Goal: Task Accomplishment & Management: Use online tool/utility

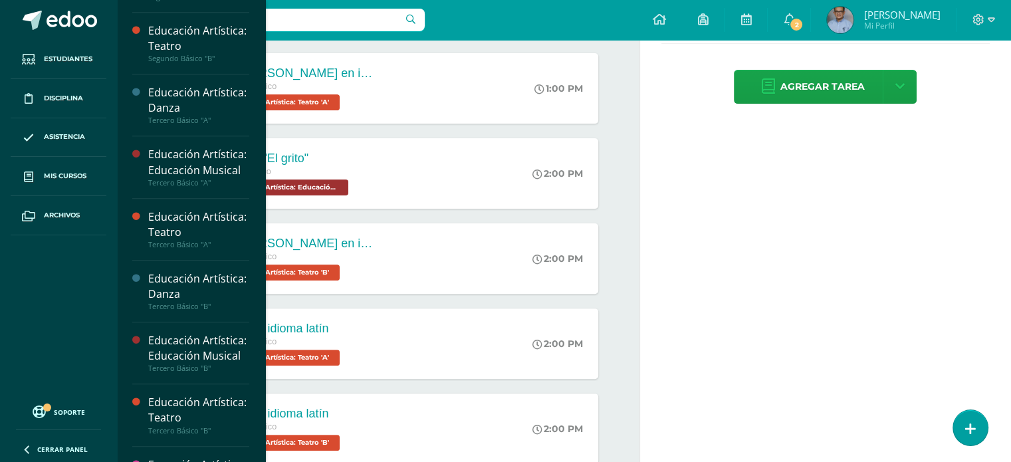
scroll to position [806, 0]
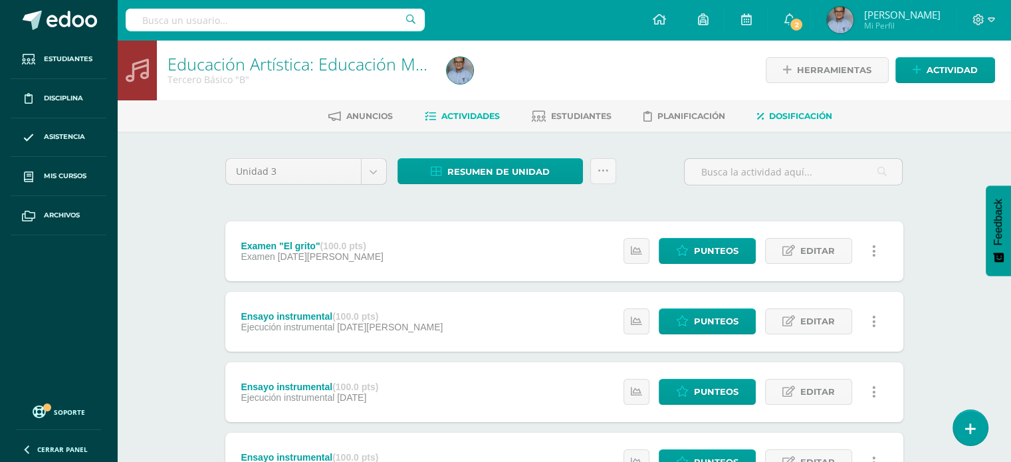
click at [802, 116] on span "Dosificación" at bounding box center [800, 116] width 63 height 10
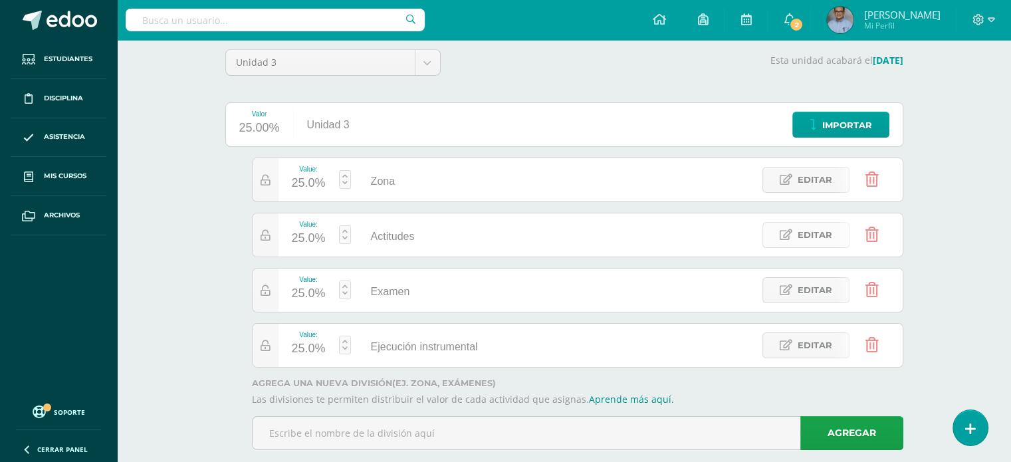
scroll to position [112, 0]
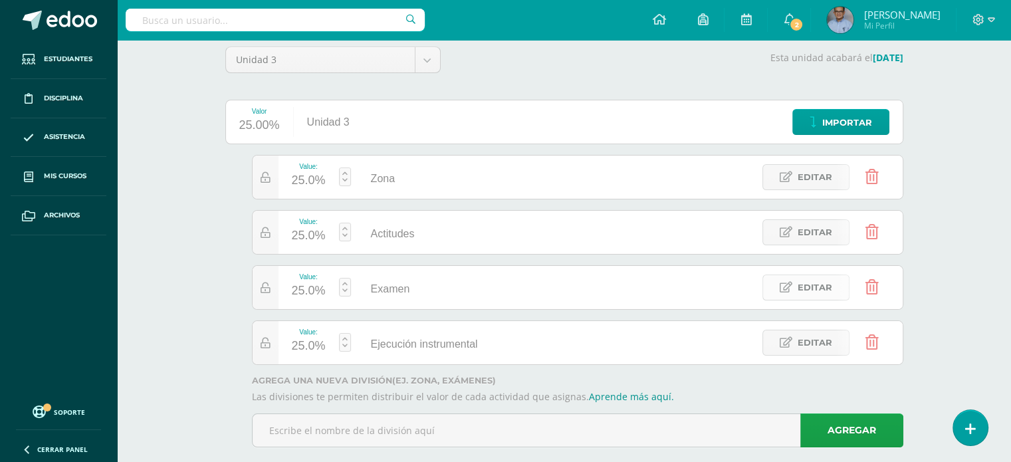
click at [811, 288] on span "Editar" at bounding box center [814, 287] width 35 height 25
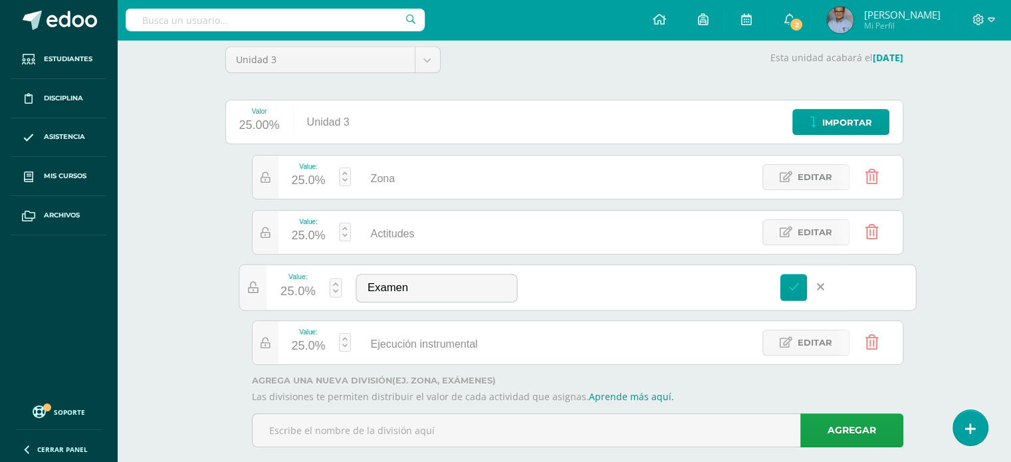
click at [336, 293] on link at bounding box center [335, 287] width 13 height 19
type input "20"
click at [400, 248] on link "Guardar" at bounding box center [405, 252] width 91 height 17
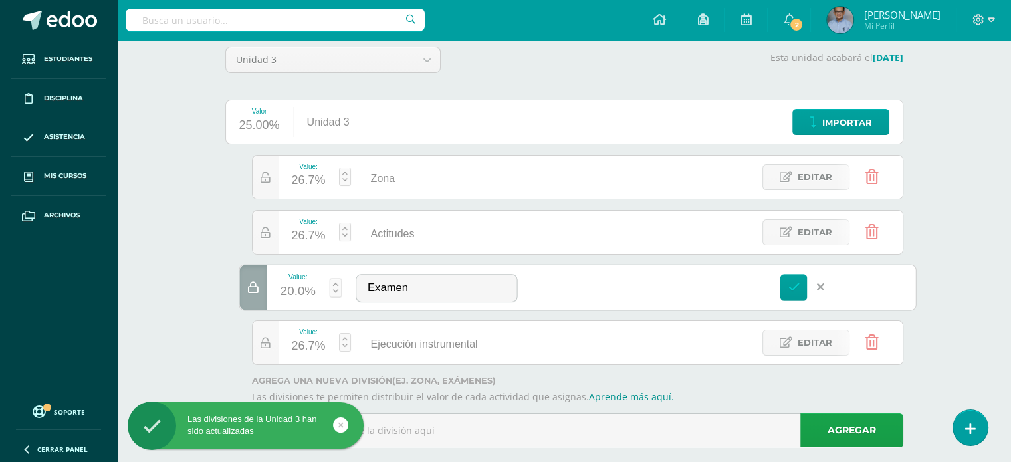
click at [343, 228] on link at bounding box center [345, 232] width 12 height 19
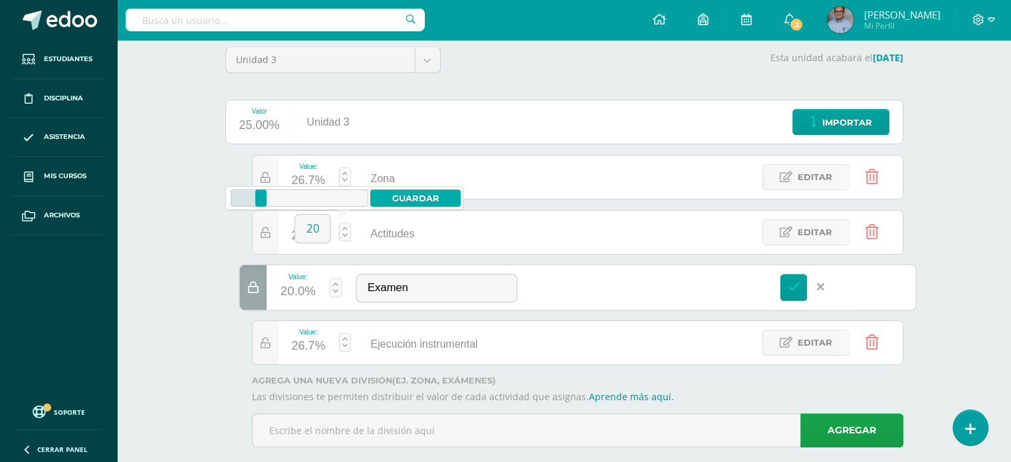
type input "20"
click at [427, 199] on link "Guardar" at bounding box center [415, 197] width 91 height 17
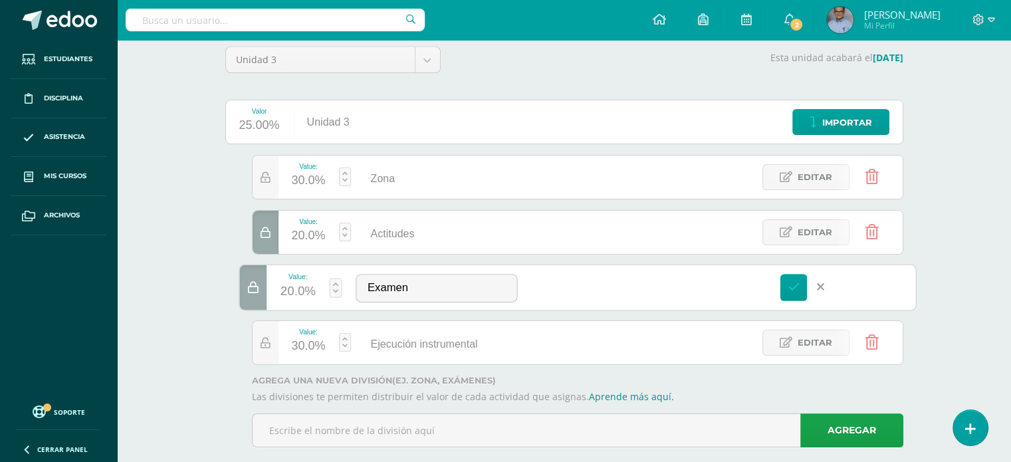
click at [189, 223] on div "Educación Artística: Educación Musical Tercero Básico "B" Herramientas Detalle …" at bounding box center [564, 206] width 894 height 556
click at [792, 295] on link at bounding box center [792, 287] width 27 height 27
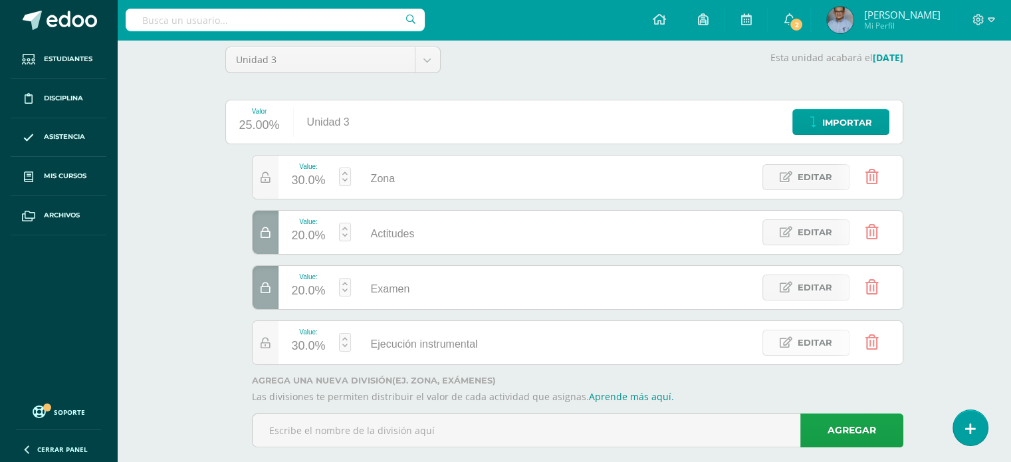
click at [808, 339] on span "Editar" at bounding box center [814, 342] width 35 height 25
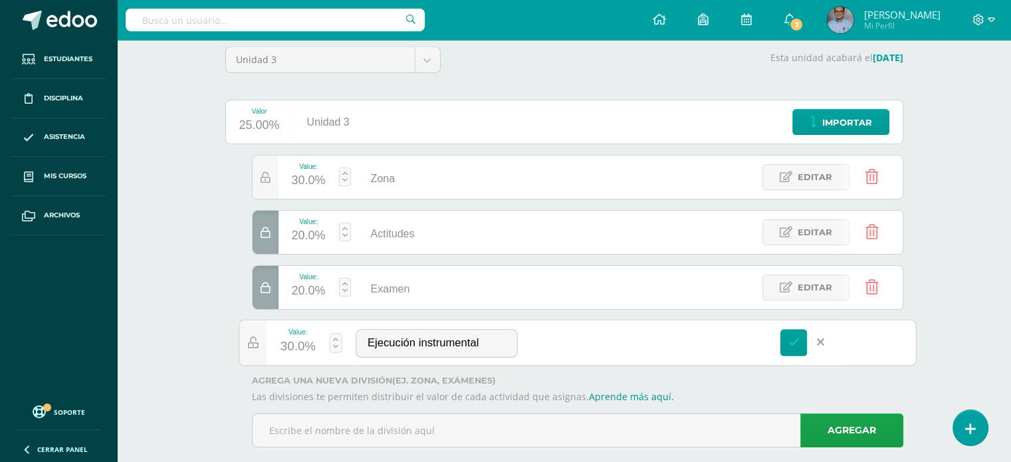
click at [338, 345] on link at bounding box center [335, 342] width 13 height 19
type input "20"
click at [385, 304] on link "Guardar" at bounding box center [405, 306] width 91 height 17
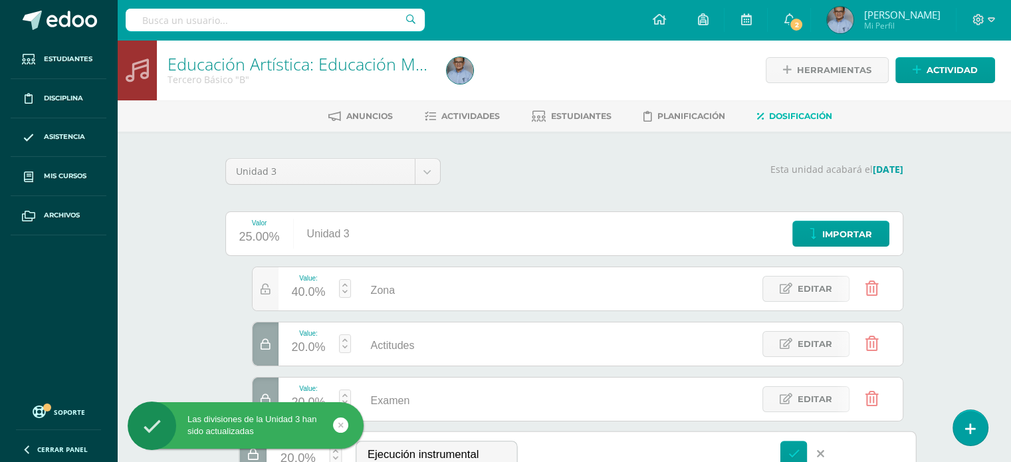
scroll to position [132, 0]
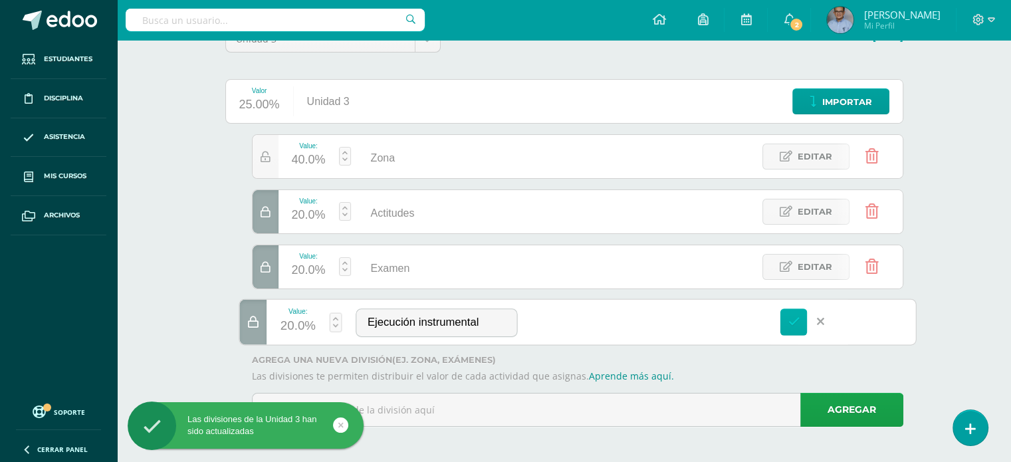
click at [793, 312] on link at bounding box center [792, 321] width 27 height 27
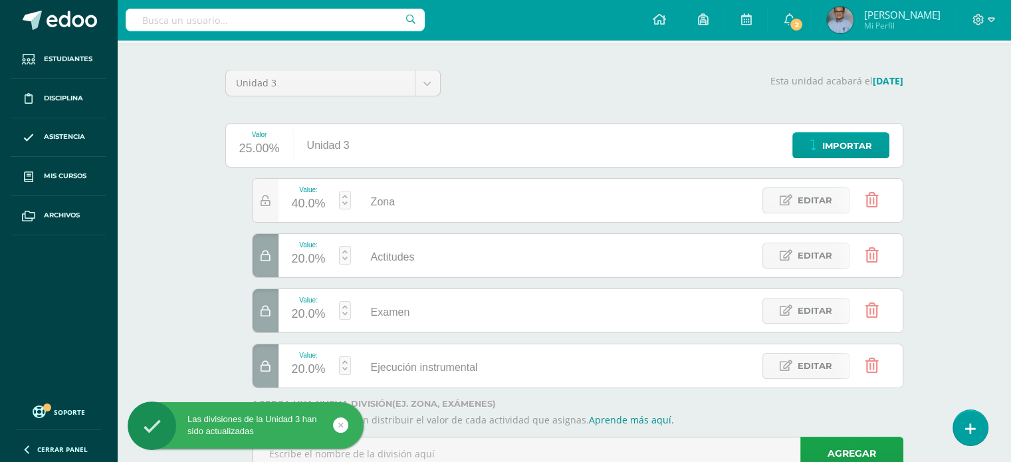
scroll to position [0, 0]
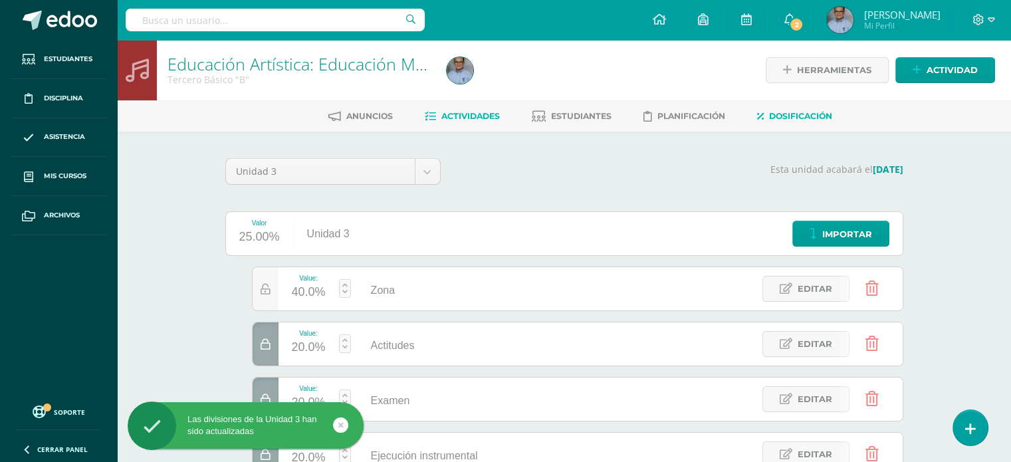
click at [476, 111] on span "Actividades" at bounding box center [470, 116] width 58 height 10
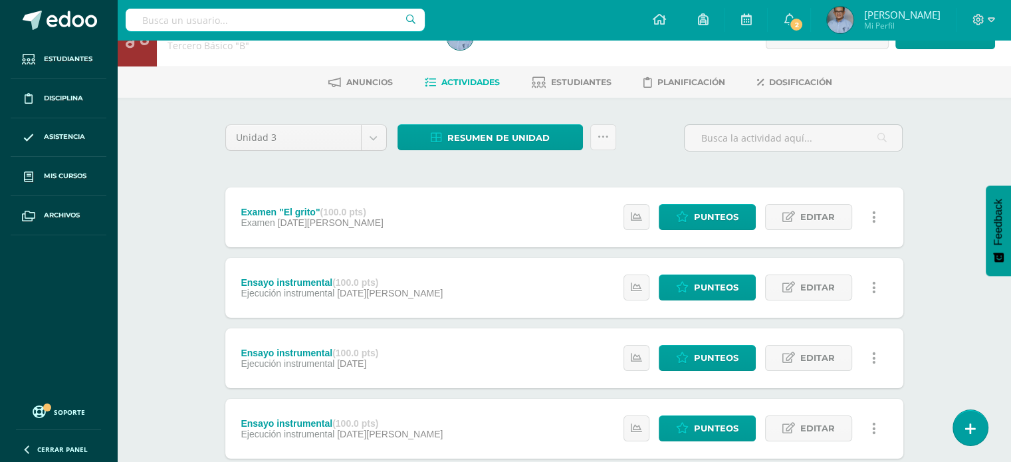
scroll to position [32, 0]
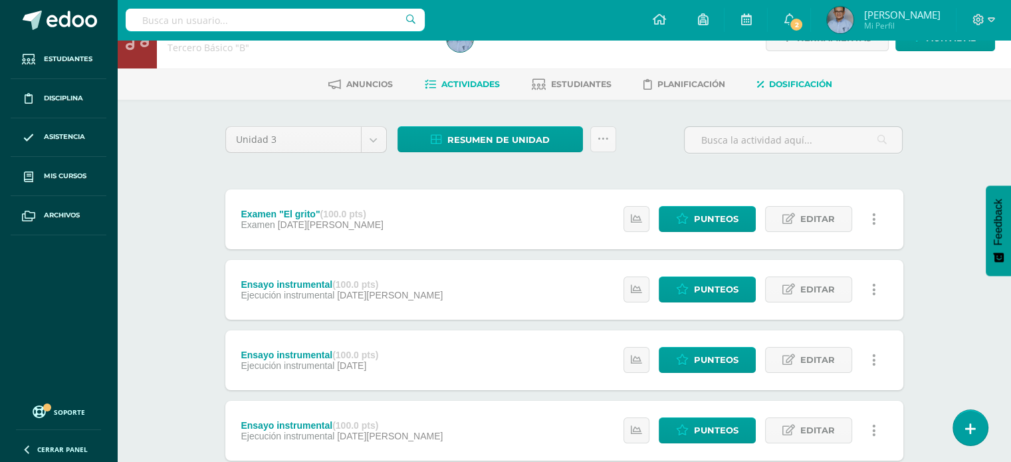
click at [816, 80] on span "Dosificación" at bounding box center [800, 84] width 63 height 10
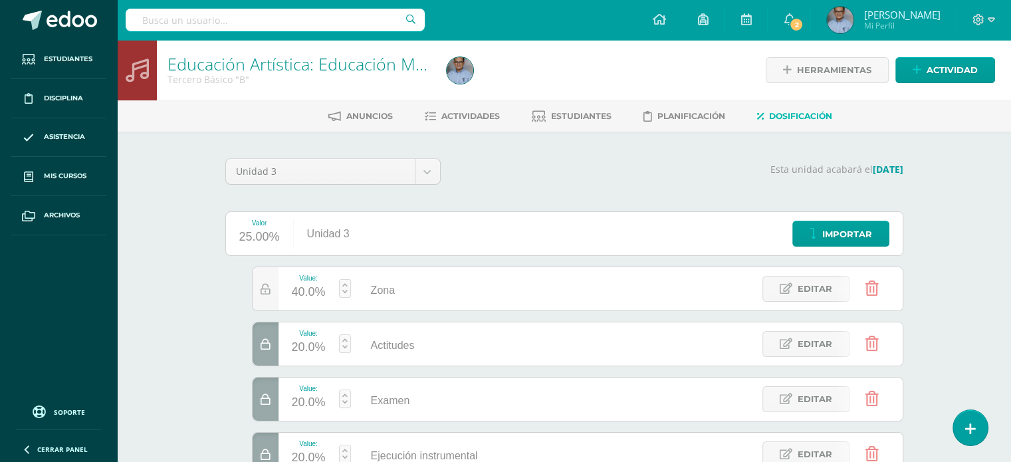
scroll to position [132, 0]
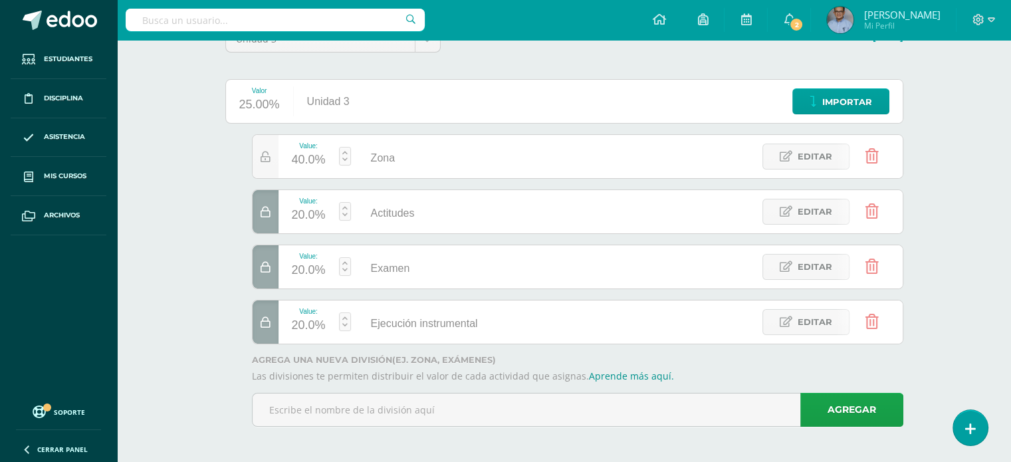
click at [266, 326] on icon at bounding box center [265, 322] width 10 height 11
click at [872, 155] on icon at bounding box center [871, 156] width 13 height 15
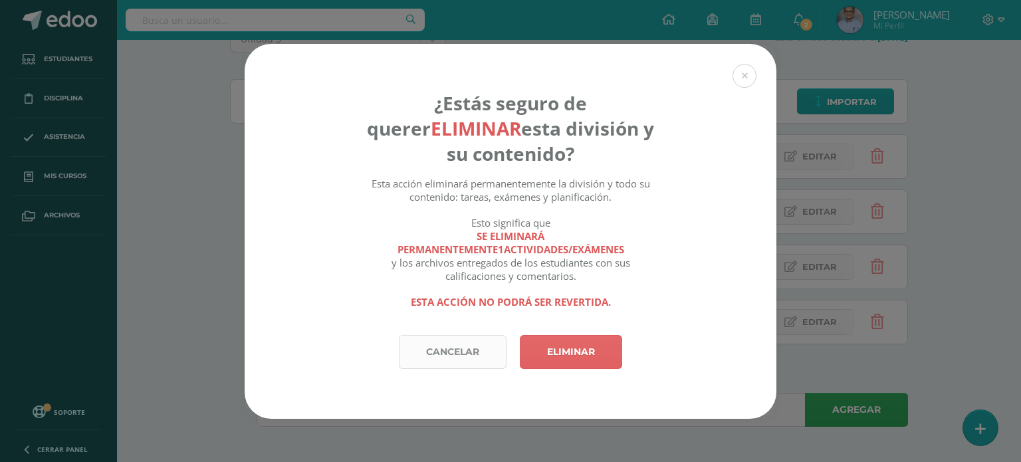
click at [433, 346] on link "Cancelar" at bounding box center [453, 352] width 108 height 34
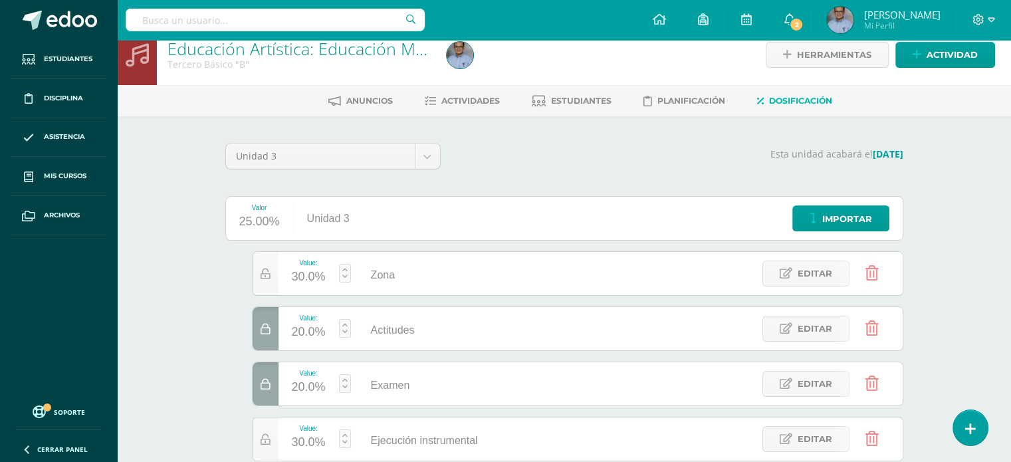
scroll to position [0, 0]
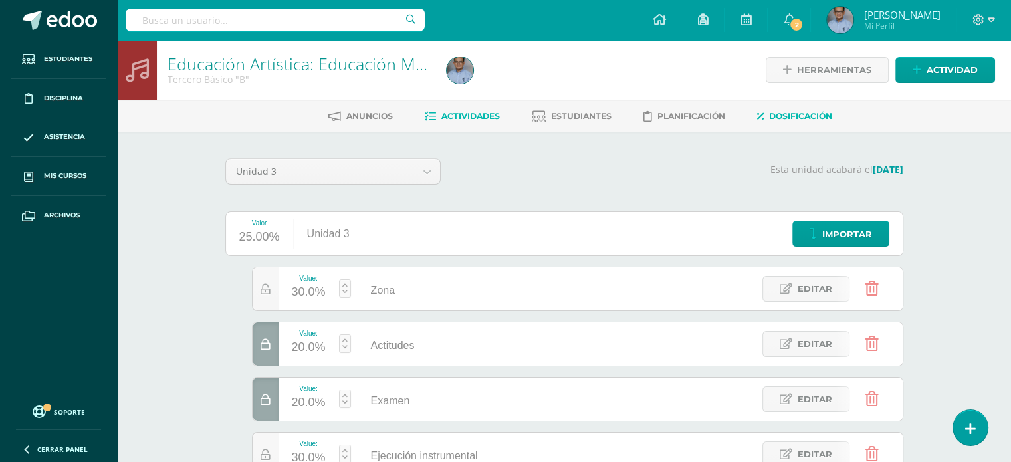
click at [478, 118] on span "Actividades" at bounding box center [470, 116] width 58 height 10
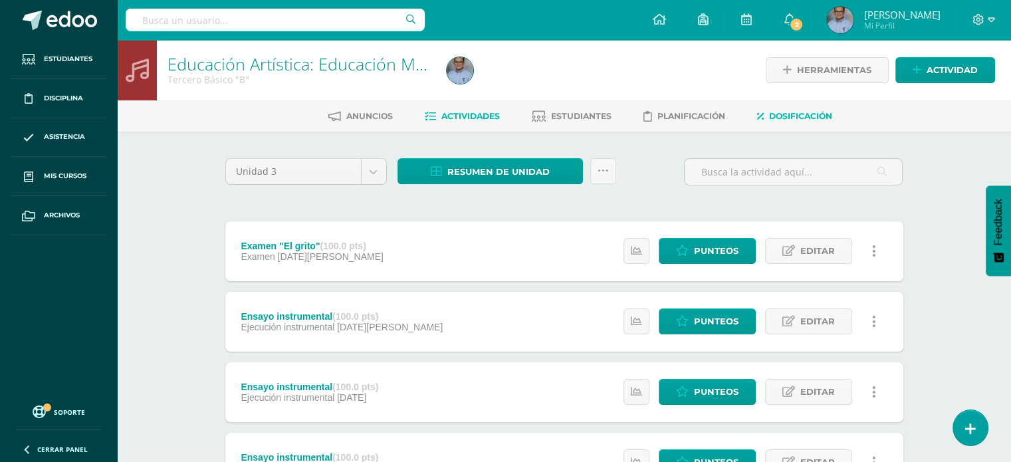
click at [791, 117] on span "Dosificación" at bounding box center [800, 116] width 63 height 10
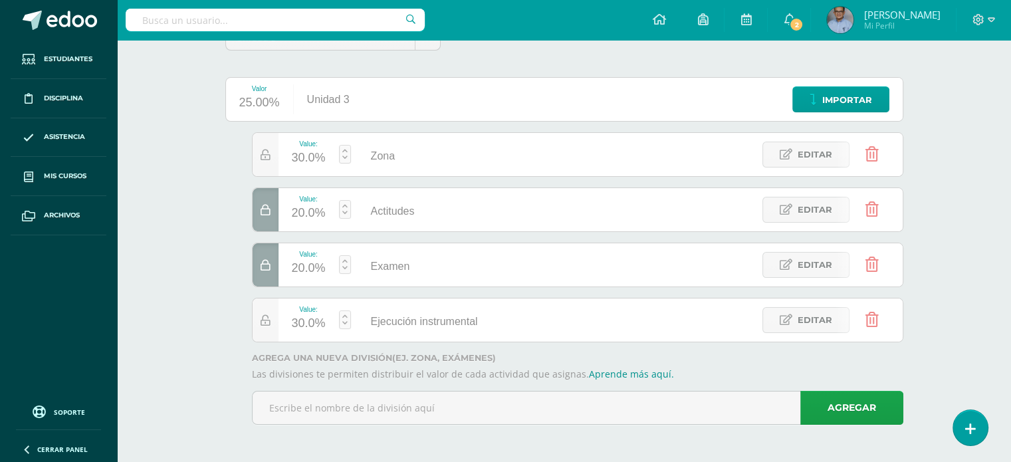
scroll to position [132, 0]
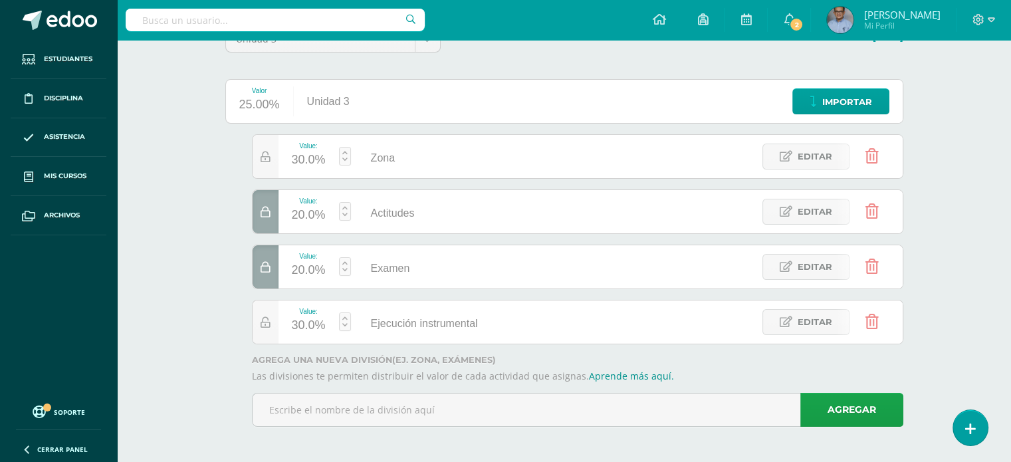
click at [341, 161] on link at bounding box center [345, 156] width 12 height 19
type input "20"
click at [395, 124] on link "Guardar" at bounding box center [415, 122] width 91 height 17
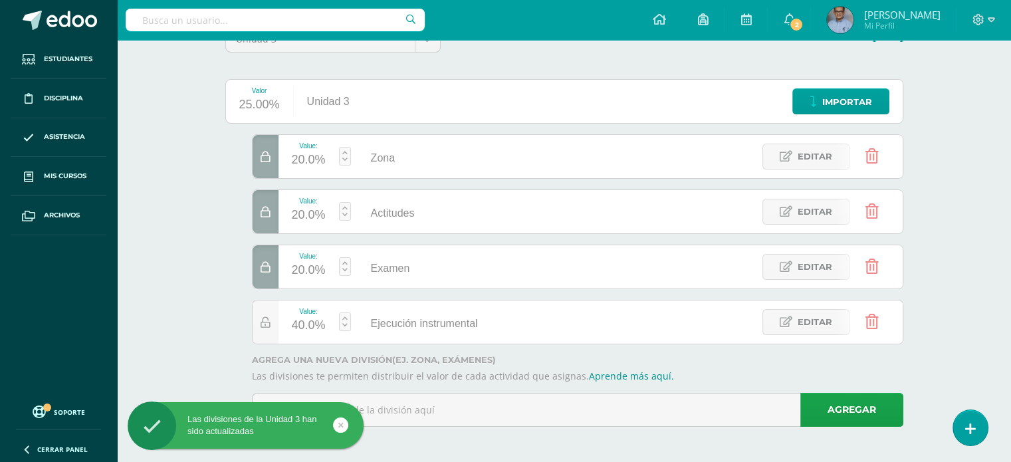
scroll to position [0, 0]
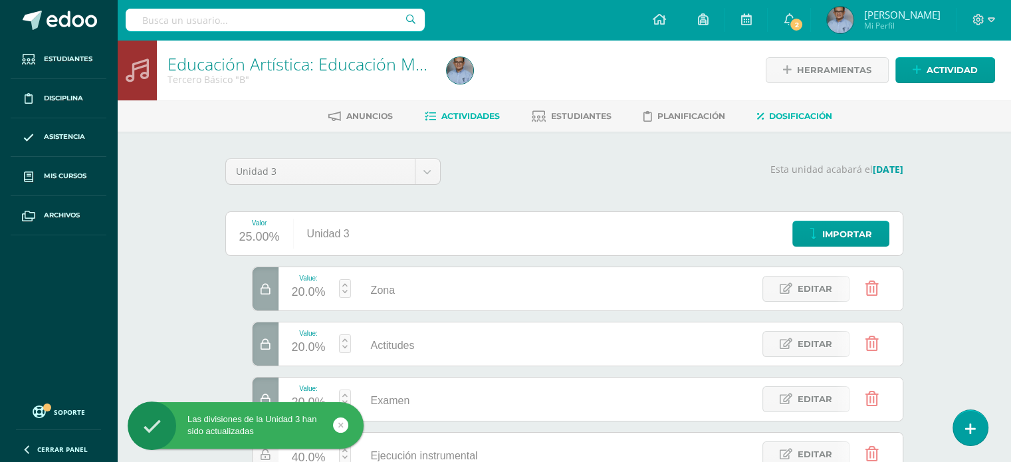
click at [467, 122] on link "Actividades" at bounding box center [462, 116] width 75 height 21
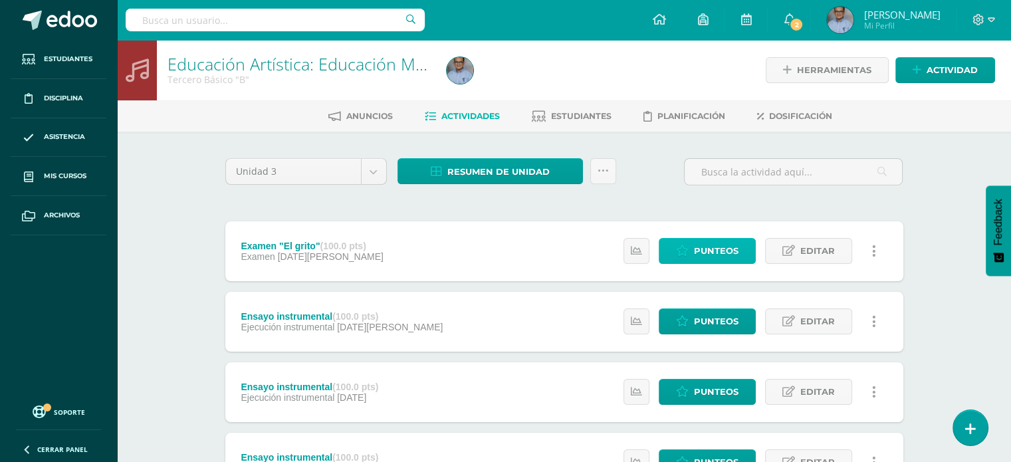
click at [715, 249] on span "Punteos" at bounding box center [716, 251] width 45 height 25
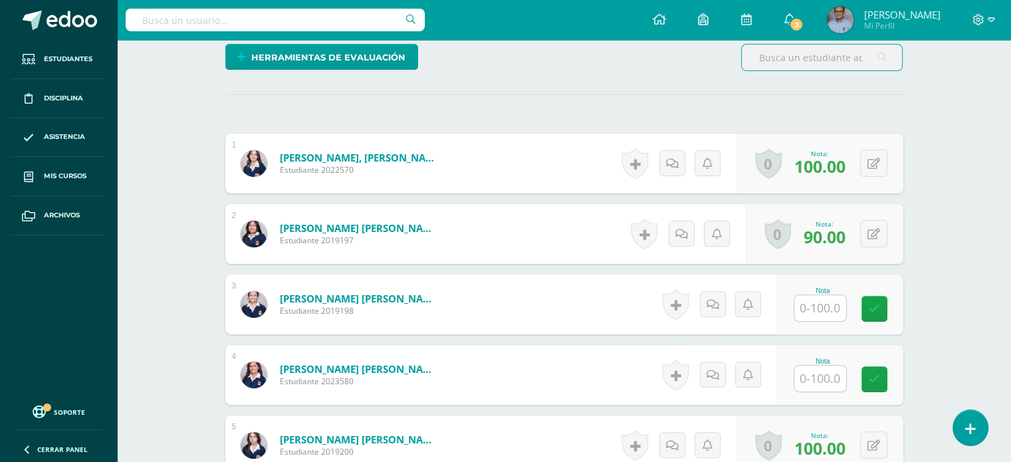
scroll to position [351, 0]
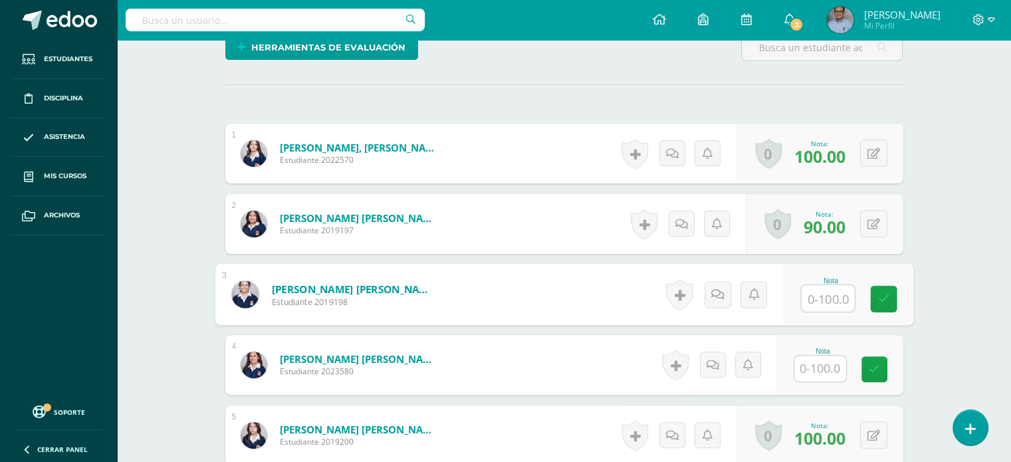
click at [839, 298] on input "text" at bounding box center [827, 298] width 53 height 27
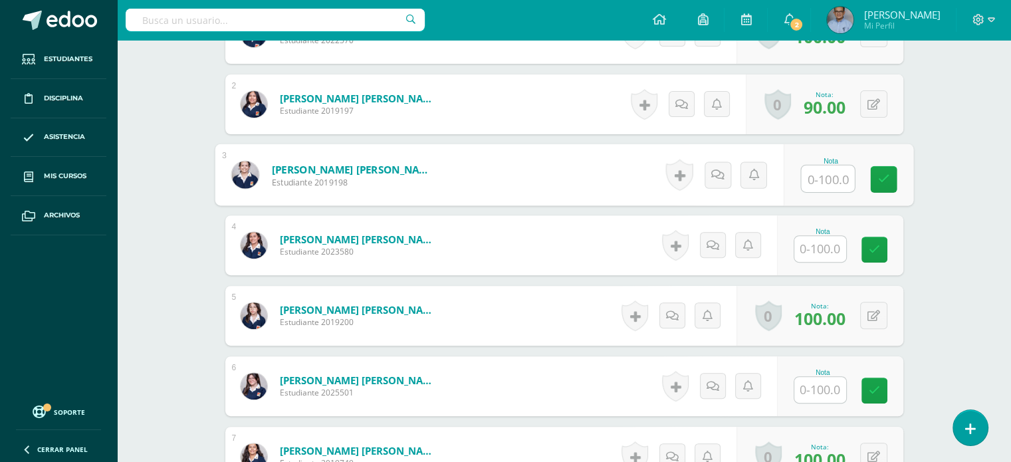
scroll to position [474, 0]
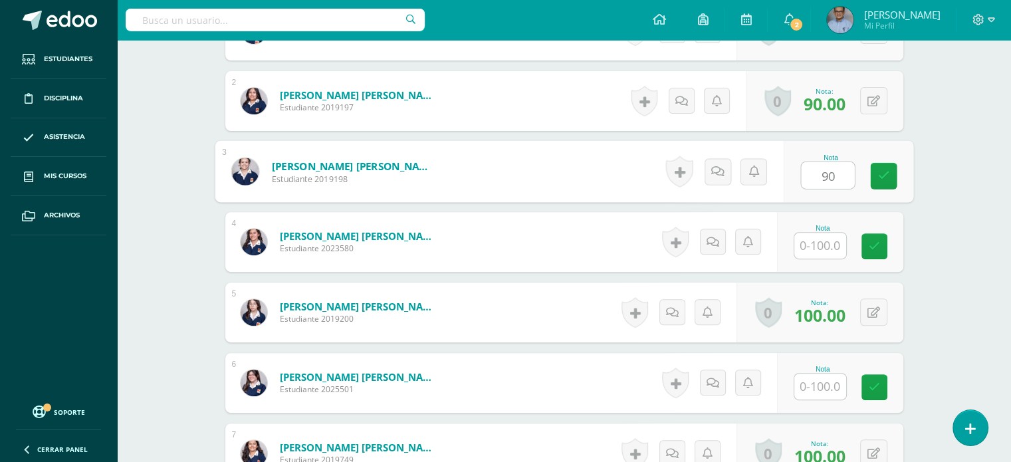
type input "90"
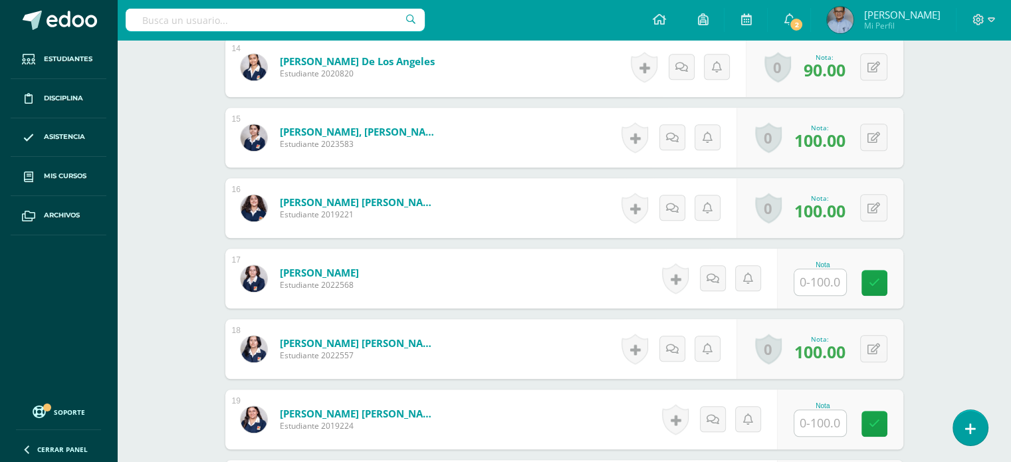
scroll to position [1353, 0]
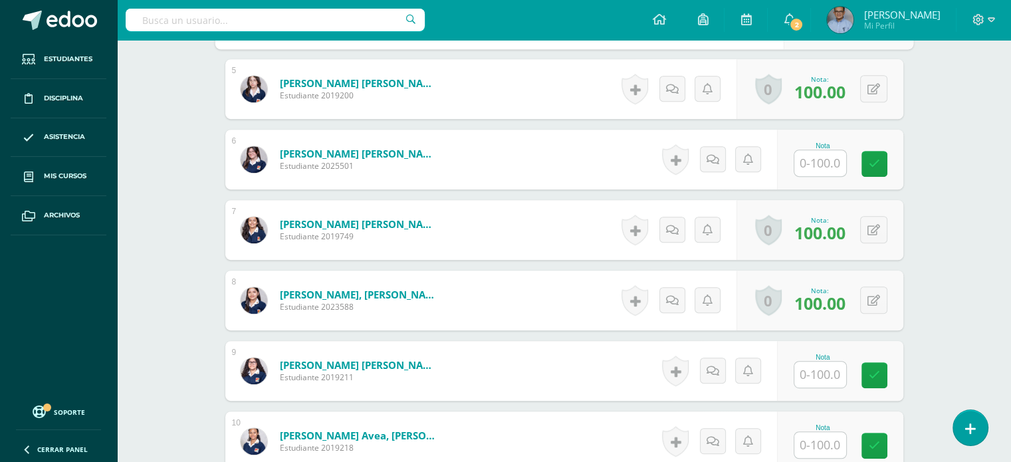
click at [760, 242] on link "0" at bounding box center [768, 230] width 27 height 31
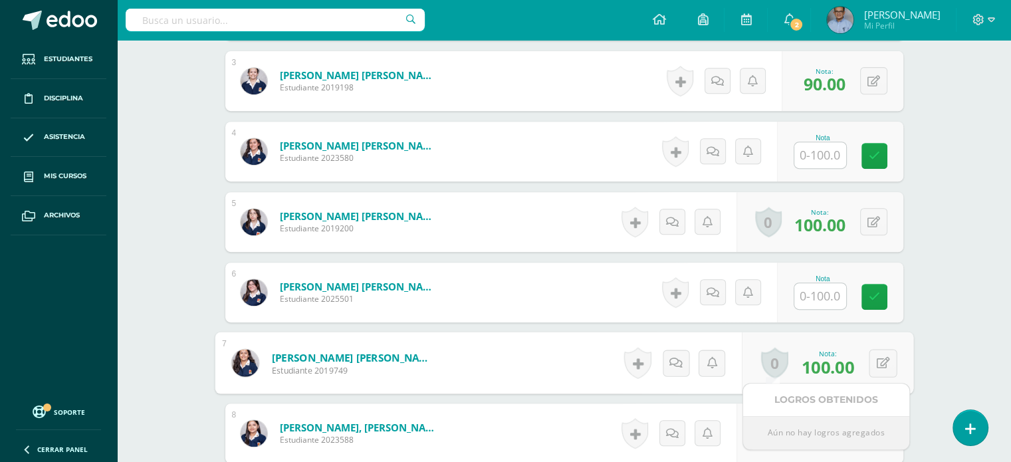
scroll to position [555, 0]
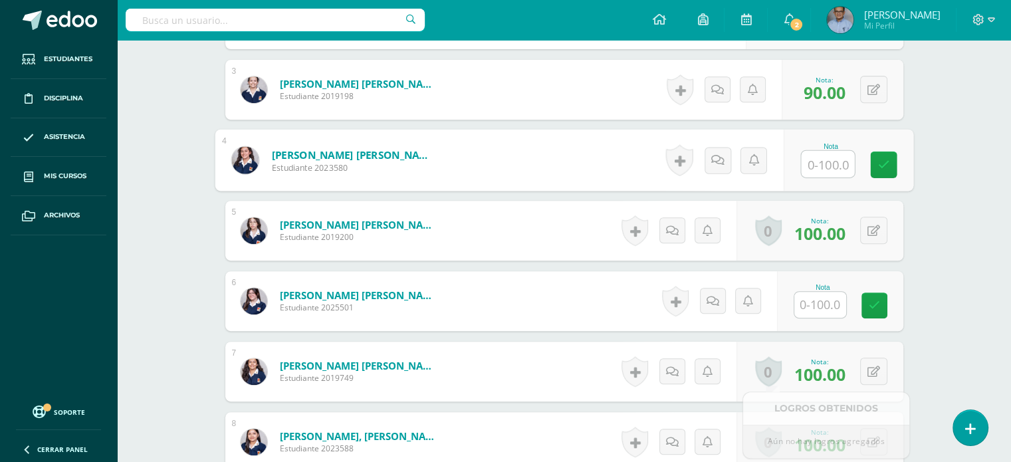
click at [820, 159] on input "text" at bounding box center [827, 164] width 53 height 27
type input "80"
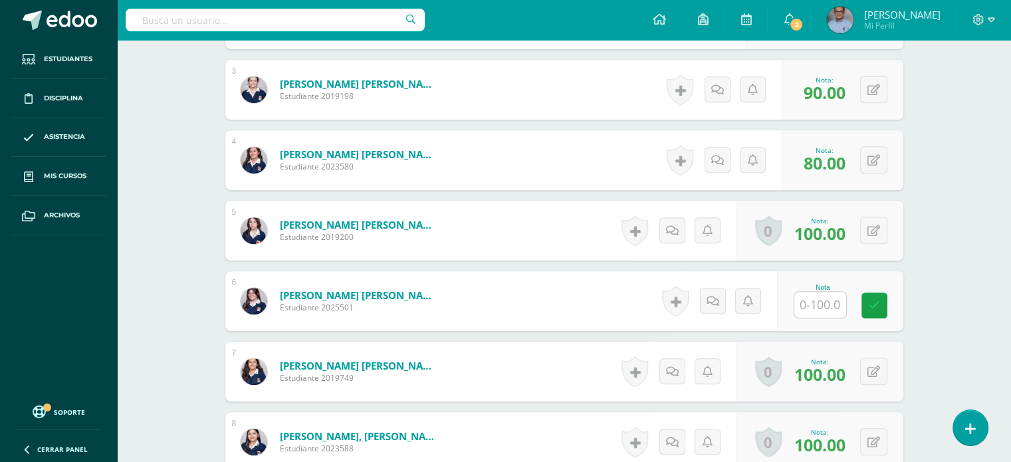
click at [820, 300] on input "text" at bounding box center [820, 305] width 52 height 26
click at [820, 300] on input "text" at bounding box center [827, 305] width 53 height 27
type input "90"
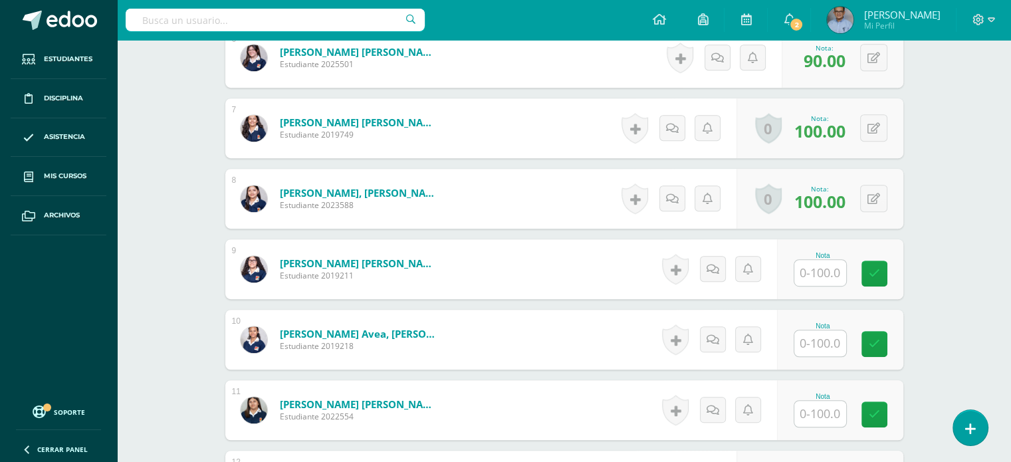
scroll to position [800, 0]
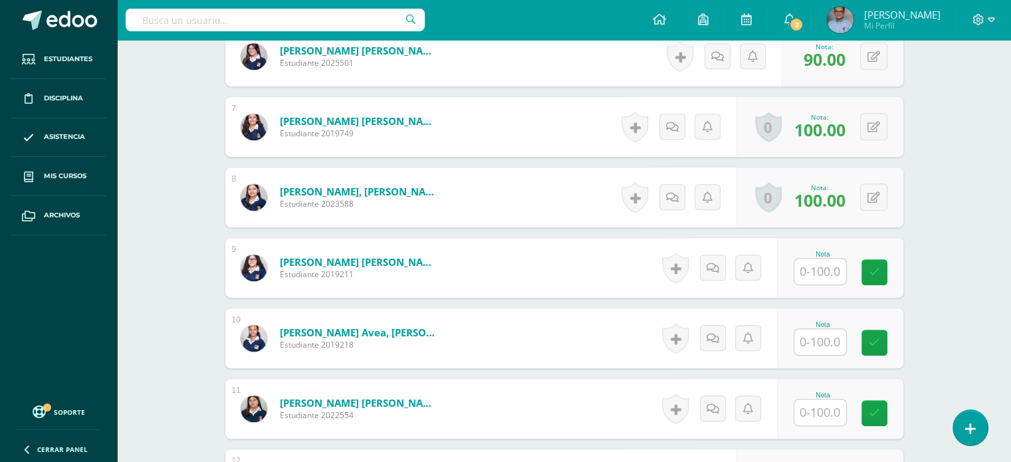
click at [816, 276] on input "text" at bounding box center [820, 271] width 52 height 26
type input "90"
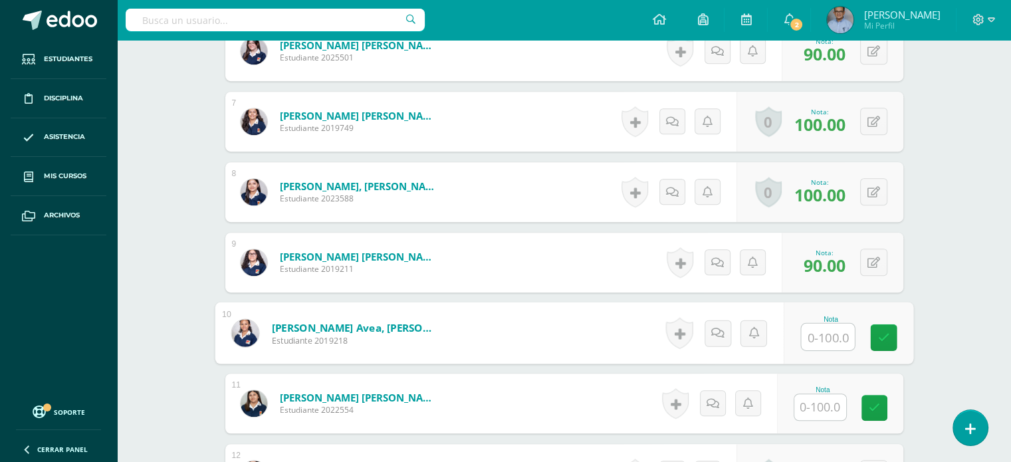
scroll to position [804, 0]
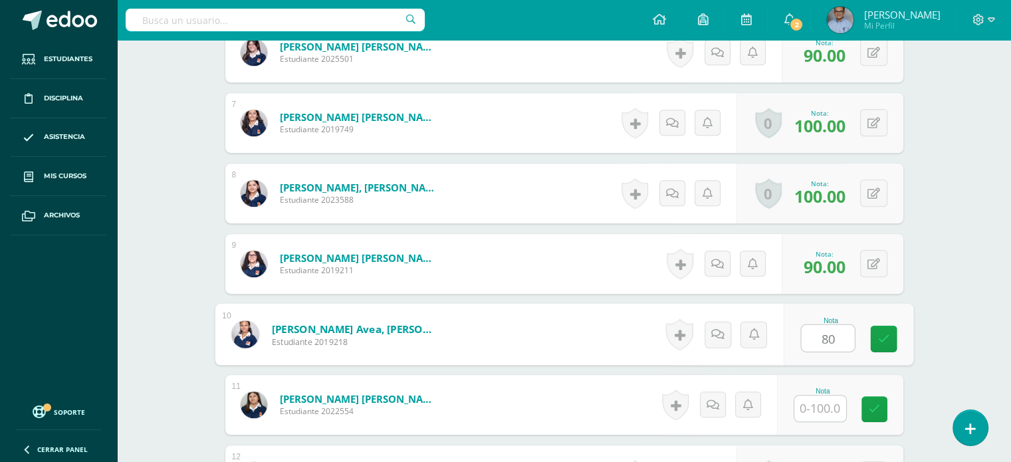
type input "80"
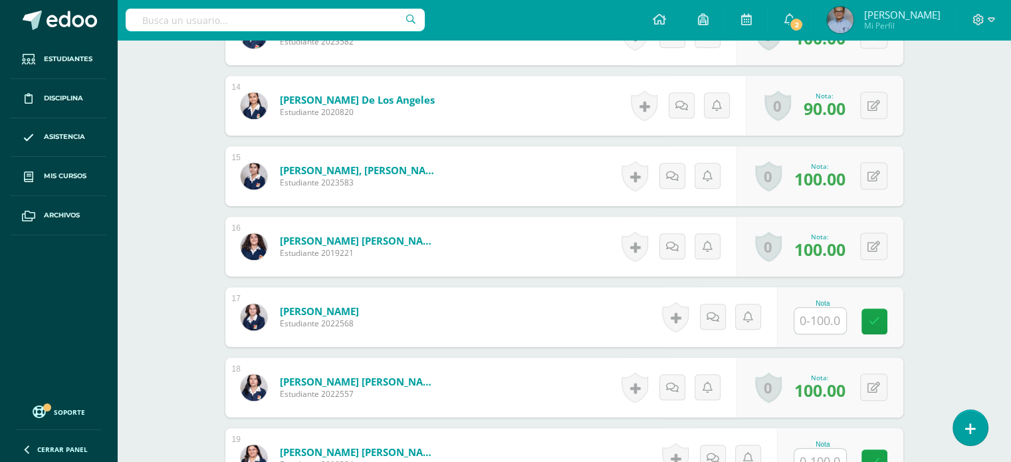
scroll to position [1314, 0]
click at [73, 13] on span at bounding box center [72, 21] width 50 height 20
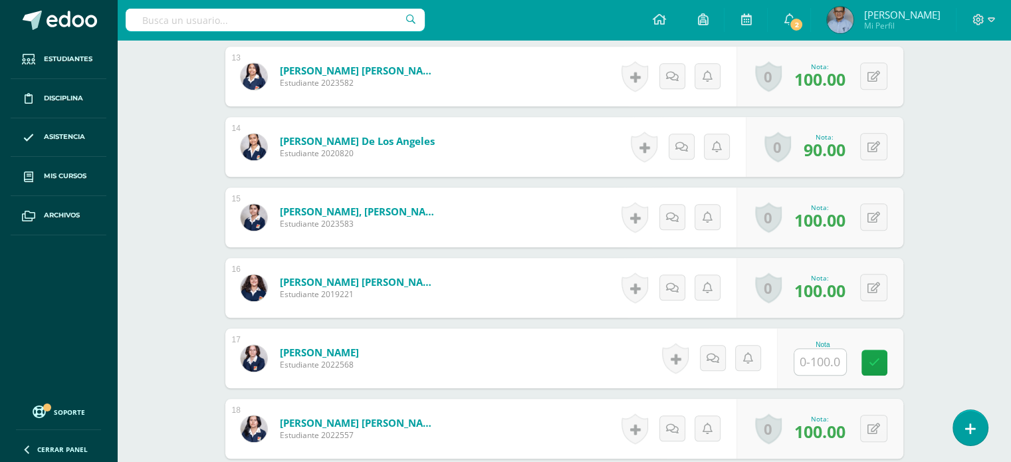
scroll to position [1270, 0]
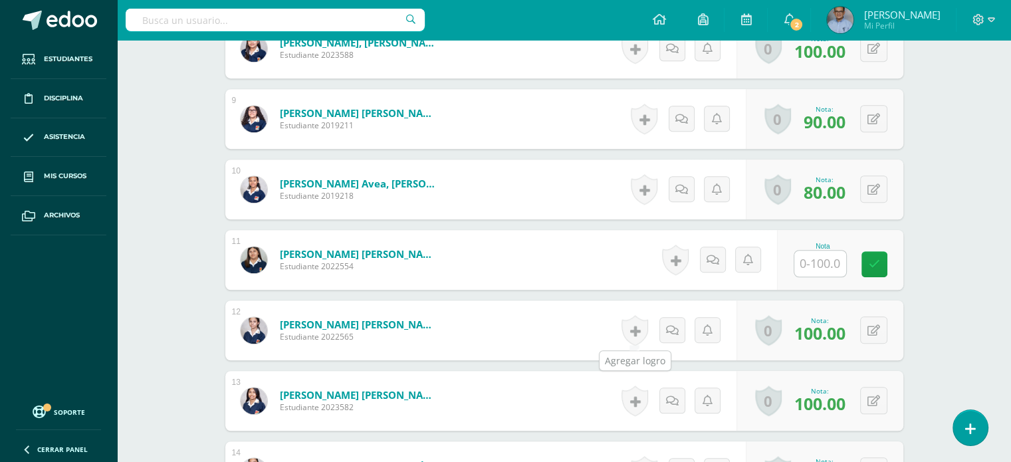
scroll to position [949, 0]
click at [826, 260] on input "text" at bounding box center [820, 263] width 52 height 26
type input "80"
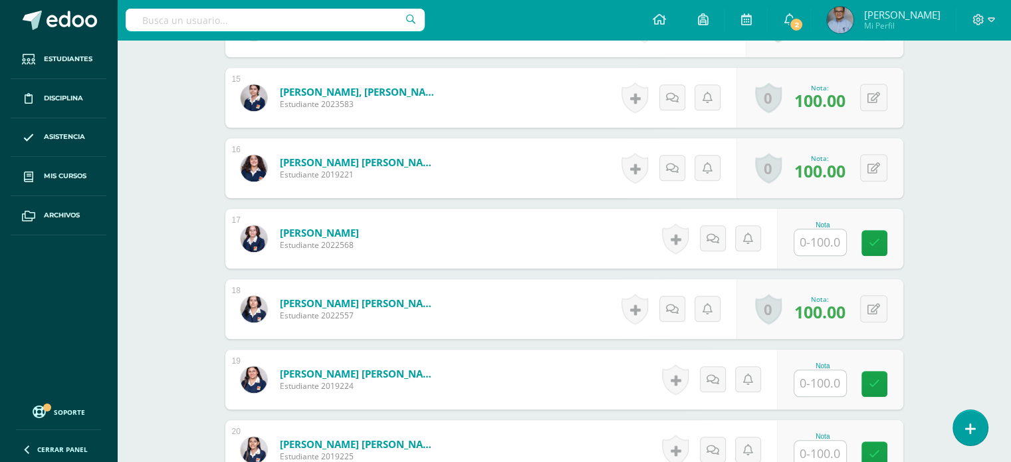
scroll to position [1396, 0]
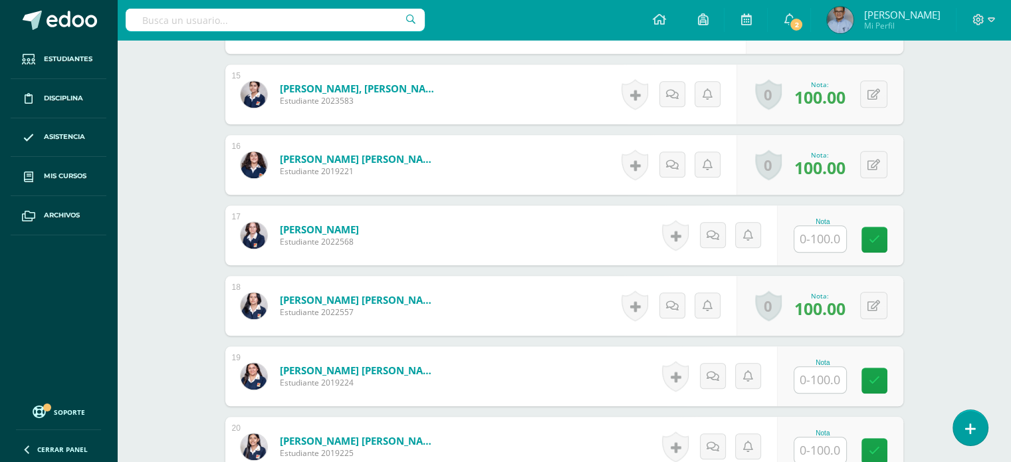
click at [825, 233] on input "text" at bounding box center [820, 239] width 52 height 26
type input "80"
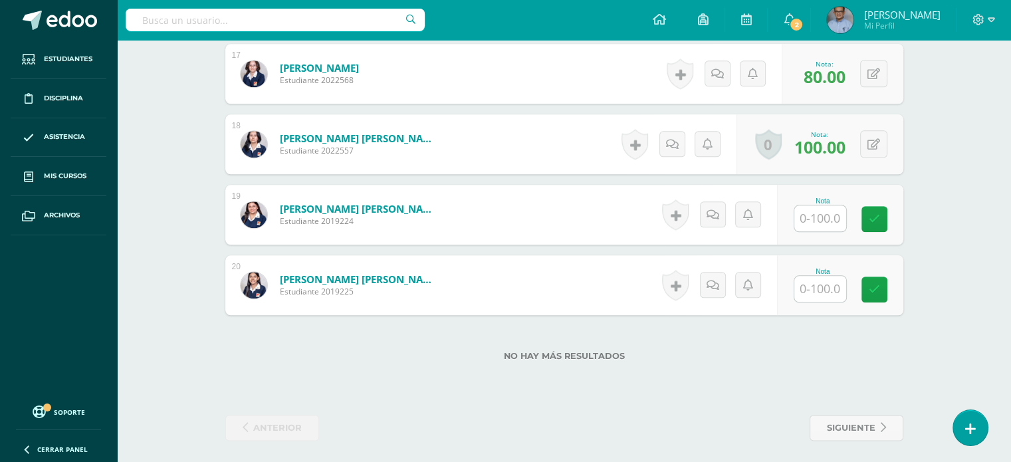
scroll to position [1558, 0]
click at [827, 205] on input "text" at bounding box center [820, 218] width 52 height 26
click at [824, 206] on input "text" at bounding box center [827, 218] width 53 height 27
type input "65"
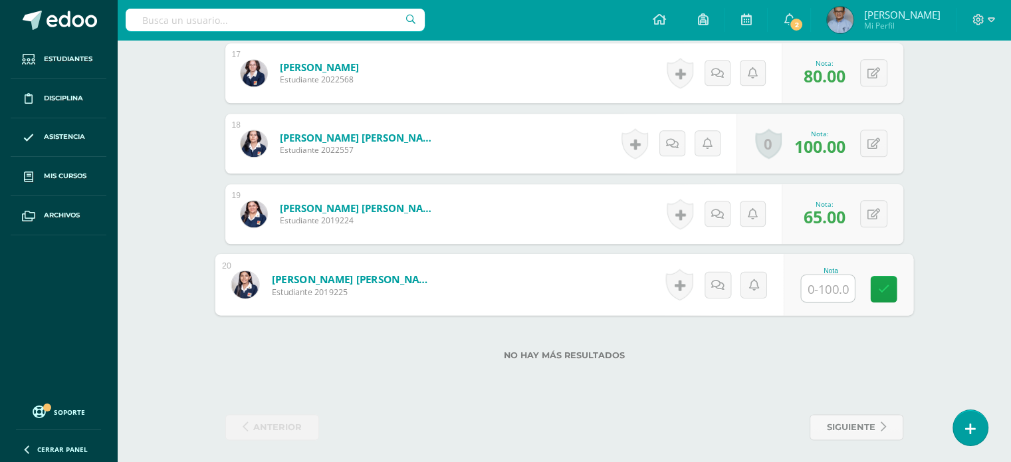
click at [816, 284] on input "text" at bounding box center [827, 288] width 53 height 27
click at [839, 290] on input "text" at bounding box center [827, 288] width 53 height 27
type input "70"
